Goal: Transaction & Acquisition: Purchase product/service

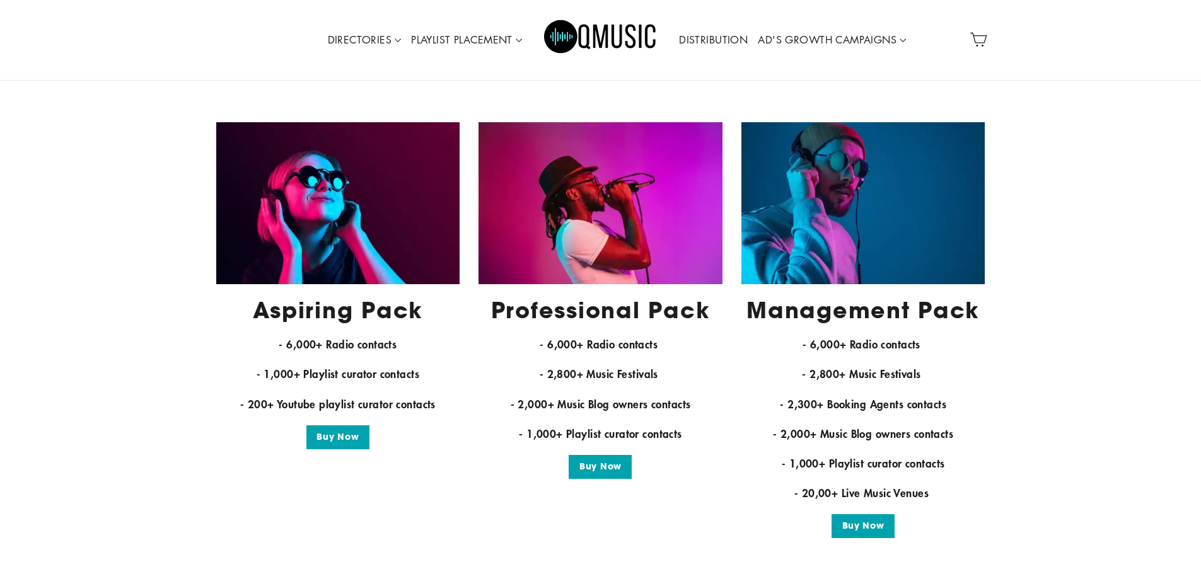
scroll to position [2395, 0]
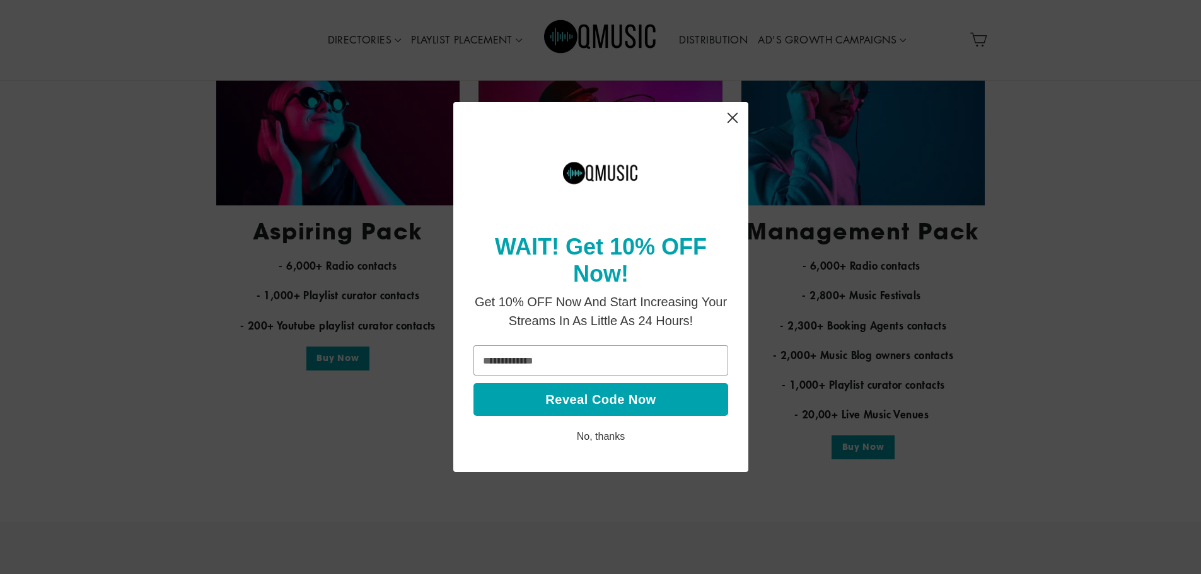
click at [726, 119] on icon "Close" at bounding box center [732, 118] width 25 height 25
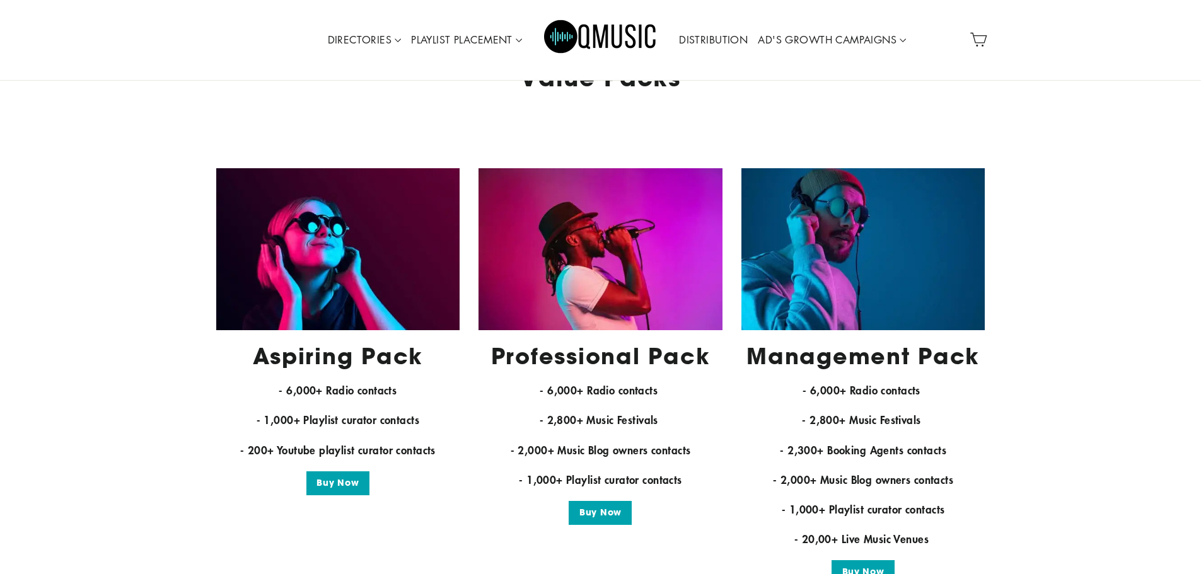
scroll to position [2080, 0]
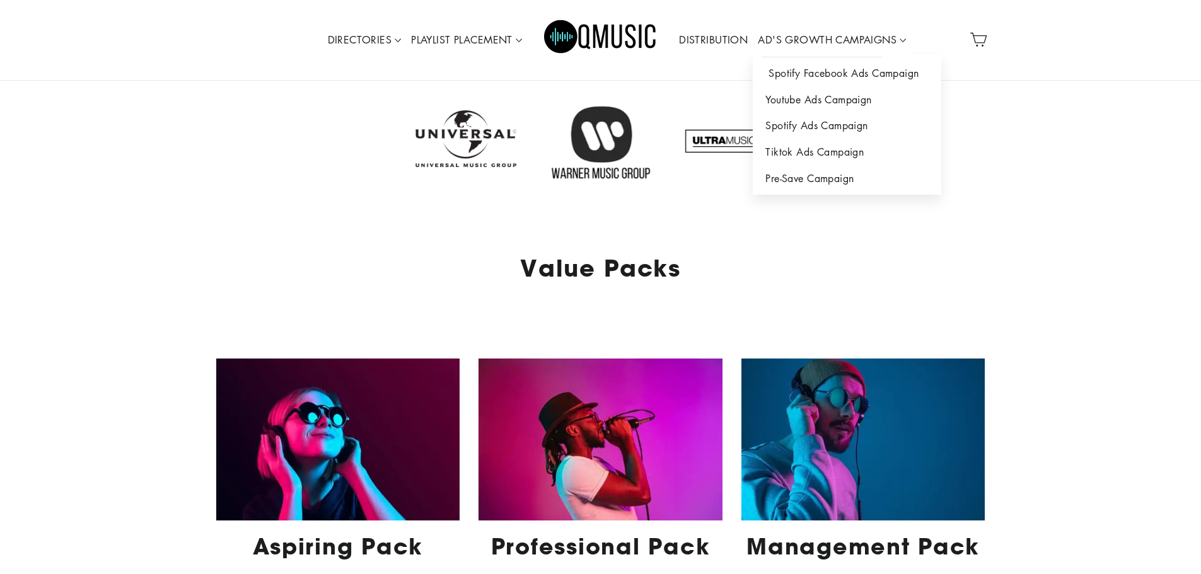
click at [813, 67] on link "Spotify Facebook Ads Campaign" at bounding box center [847, 74] width 188 height 26
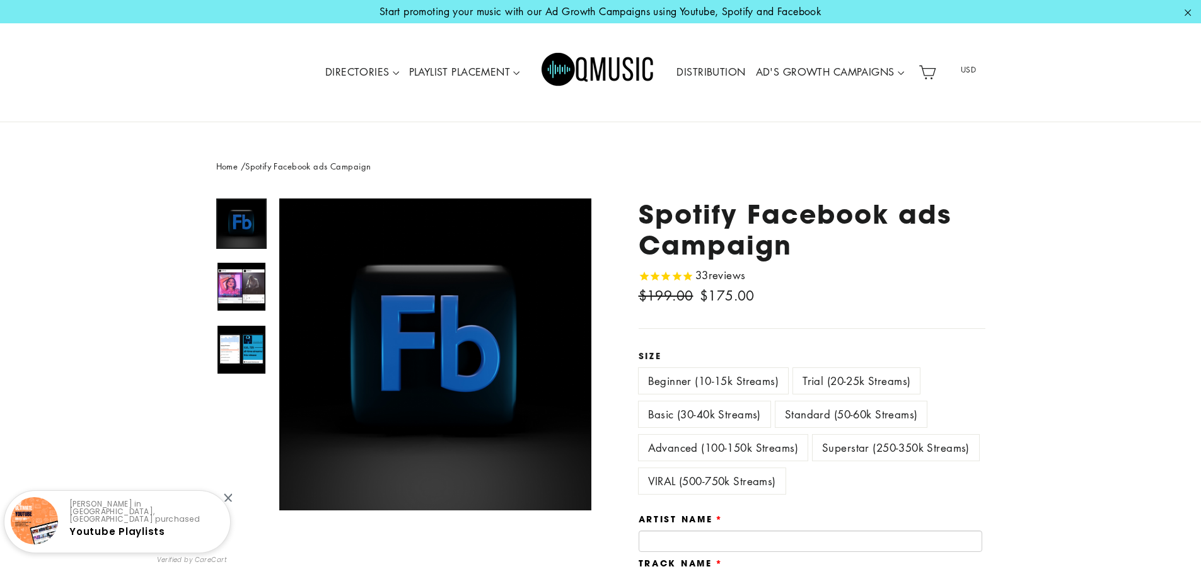
click at [696, 482] on label "VIRAL (500-750k Streams)" at bounding box center [712, 481] width 147 height 26
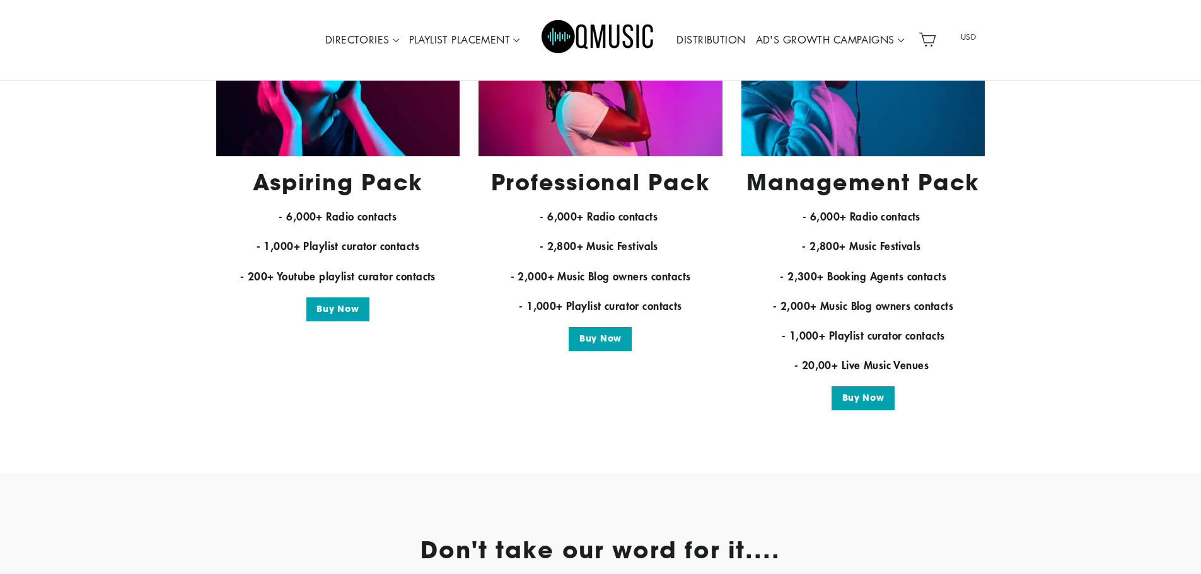
scroll to position [2269, 0]
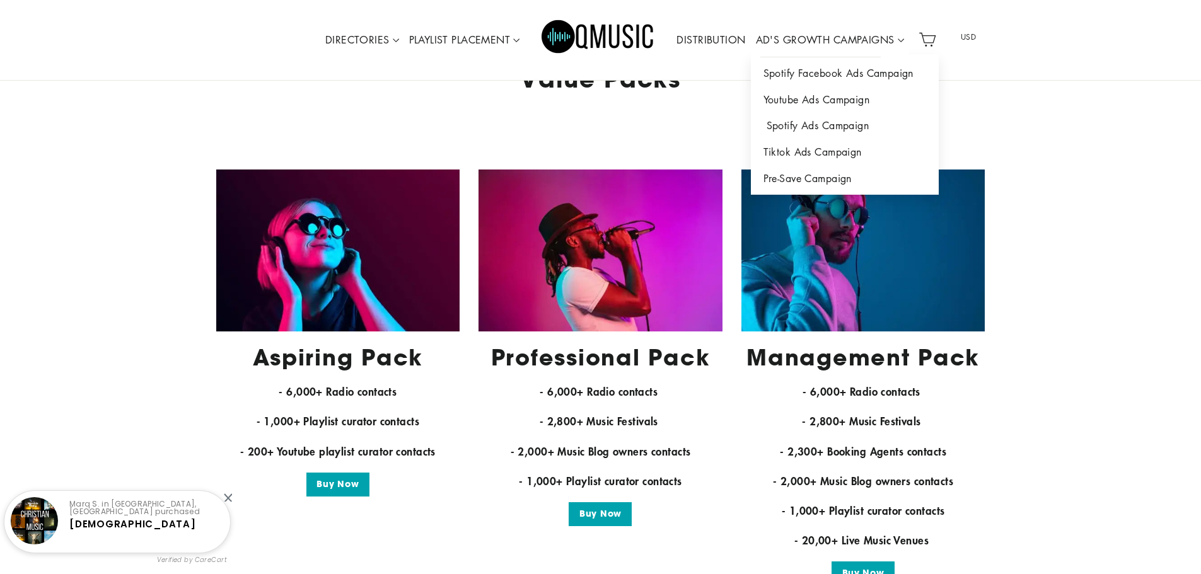
click at [784, 124] on link "Spotify Ads Campaign" at bounding box center [845, 126] width 188 height 26
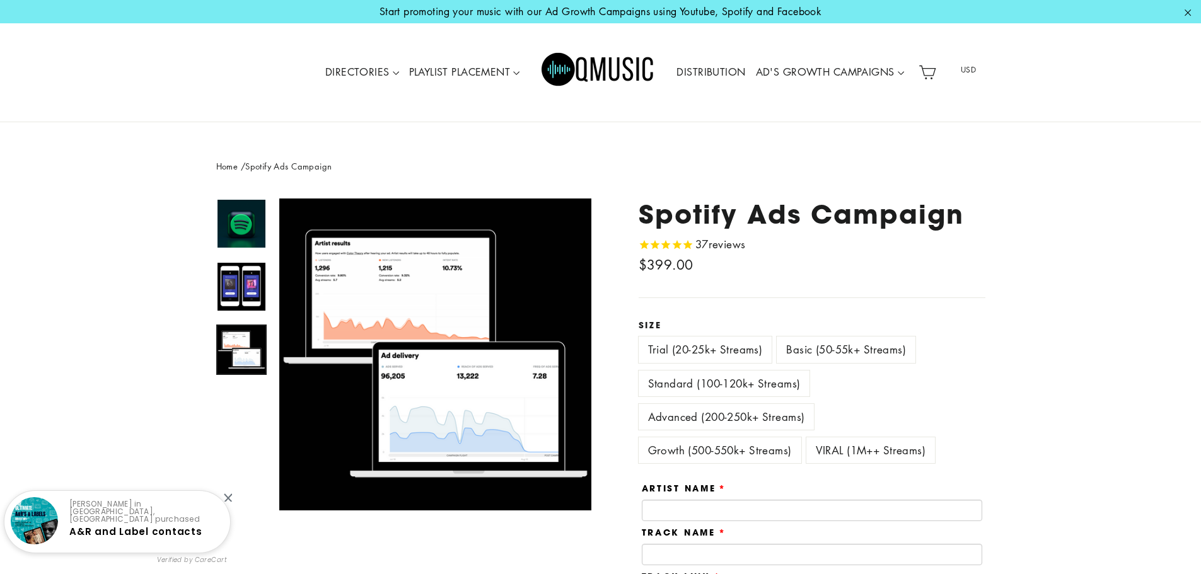
click at [244, 356] on img at bounding box center [241, 350] width 48 height 48
click at [719, 449] on label "Growth (500-550k+ Streams)" at bounding box center [720, 450] width 163 height 26
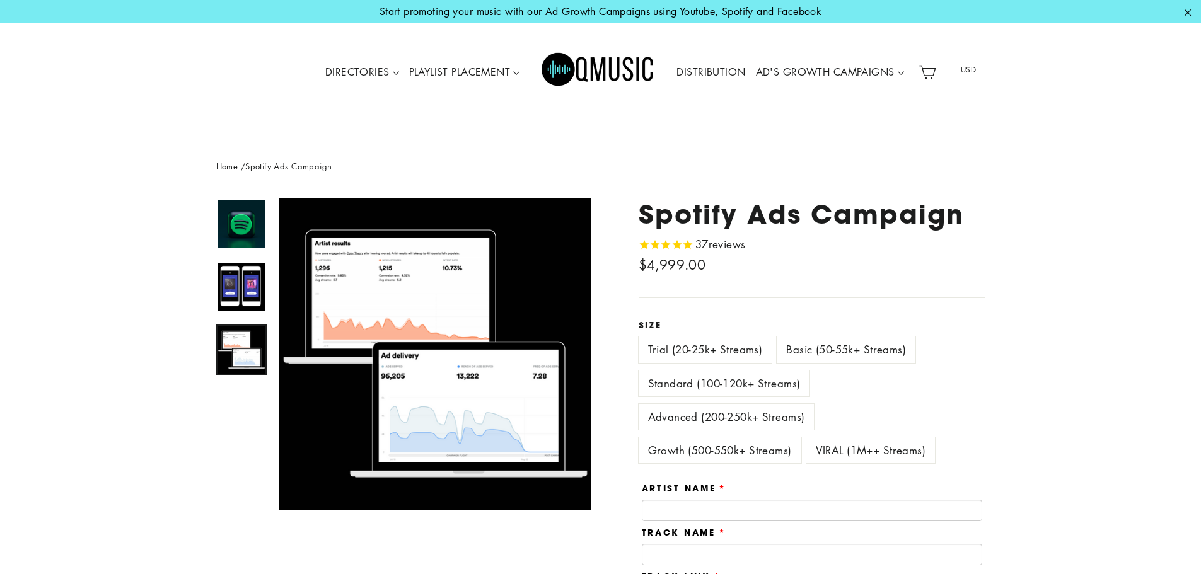
click at [872, 444] on label "VIRAL (1M++ Streams)" at bounding box center [870, 450] width 129 height 26
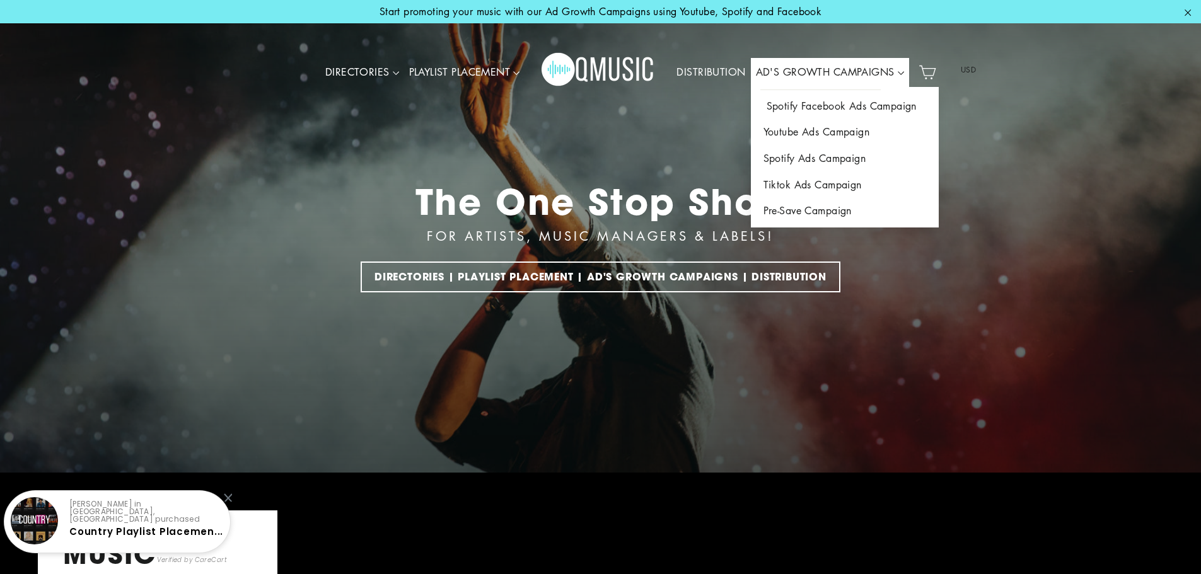
click at [823, 108] on link "Spotify Facebook Ads Campaign" at bounding box center [845, 106] width 188 height 26
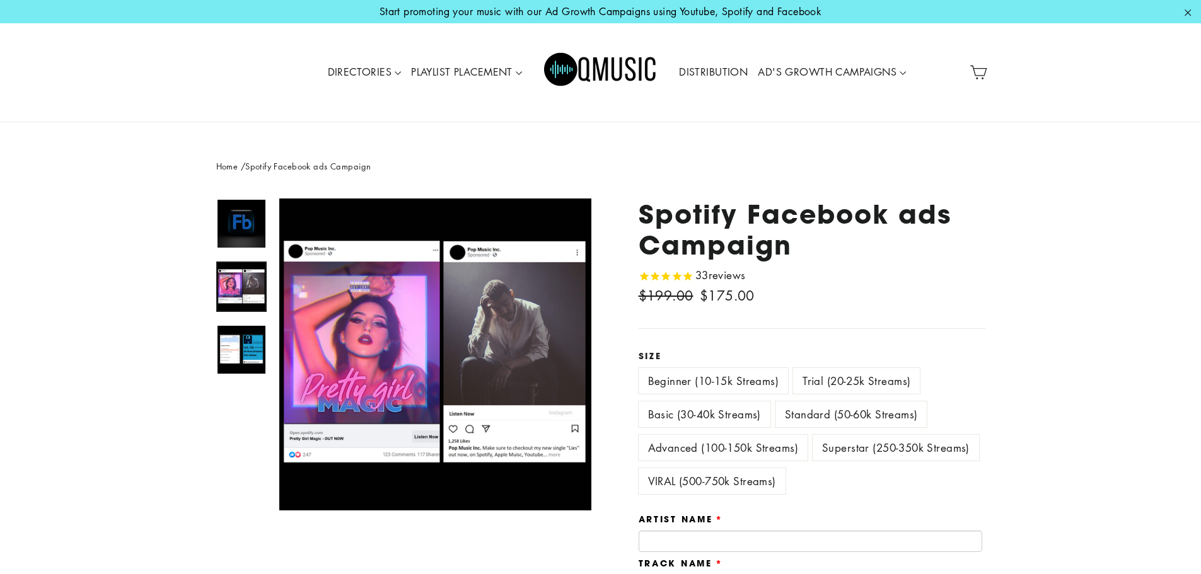
click at [248, 278] on img at bounding box center [241, 287] width 48 height 48
click at [834, 380] on label "Trial (20-25k Streams)" at bounding box center [856, 381] width 127 height 26
click at [760, 376] on label "Beginner (10-15k Streams)" at bounding box center [714, 381] width 150 height 26
click at [252, 353] on img at bounding box center [241, 350] width 48 height 48
drag, startPoint x: 240, startPoint y: 289, endPoint x: 246, endPoint y: 286, distance: 7.6
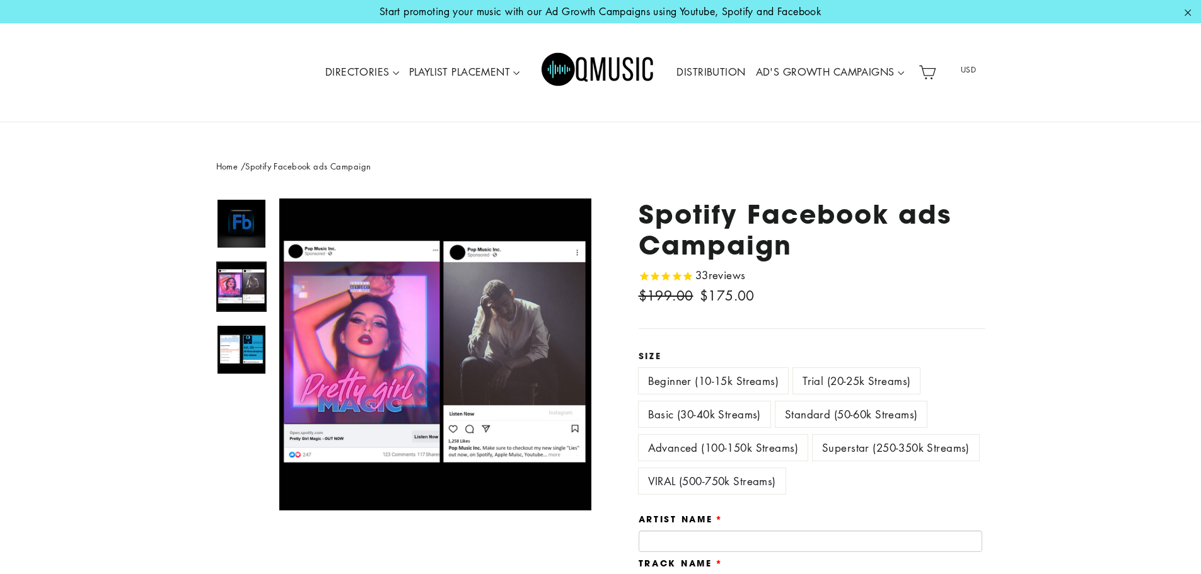
click at [245, 289] on img at bounding box center [241, 287] width 48 height 48
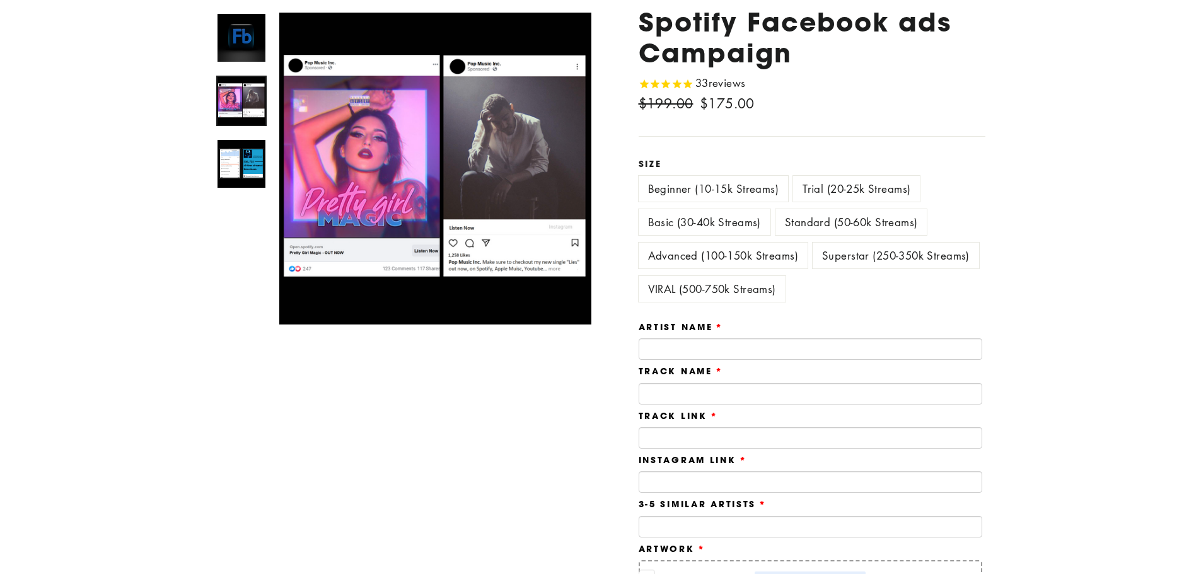
scroll to position [63, 0]
